Goal: Information Seeking & Learning: Learn about a topic

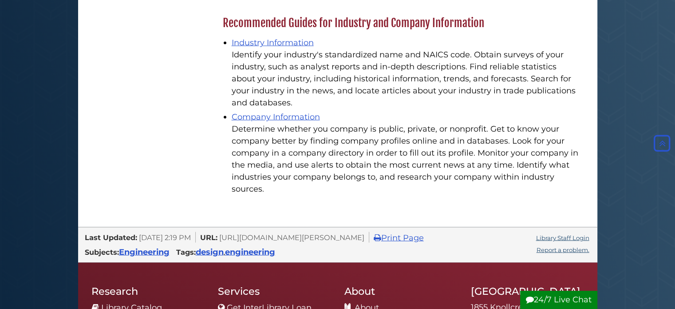
scroll to position [1689, 0]
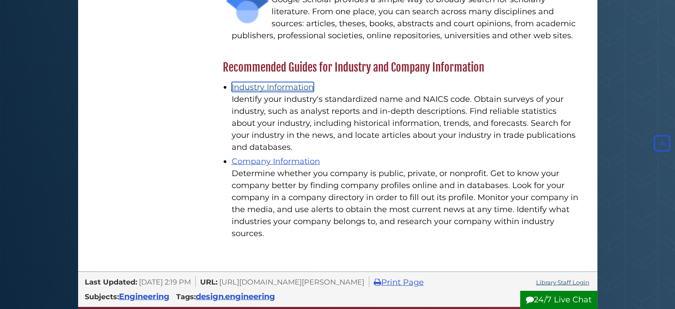
click at [275, 82] on link "Industry Information" at bounding box center [273, 87] width 82 height 10
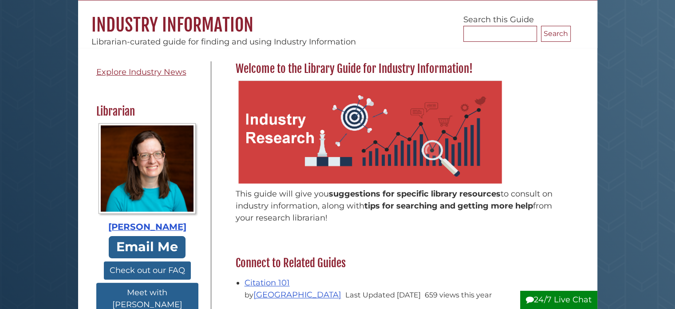
scroll to position [89, 0]
